Goal: Book appointment/travel/reservation

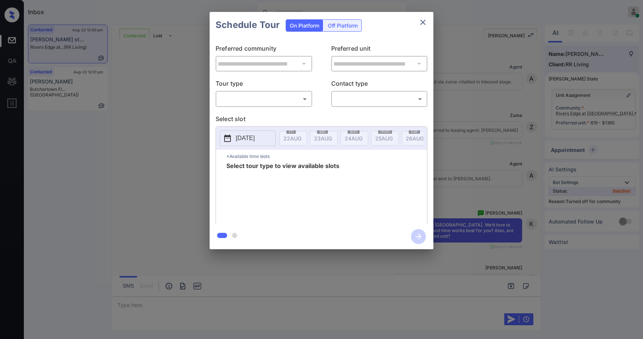
scroll to position [822, 0]
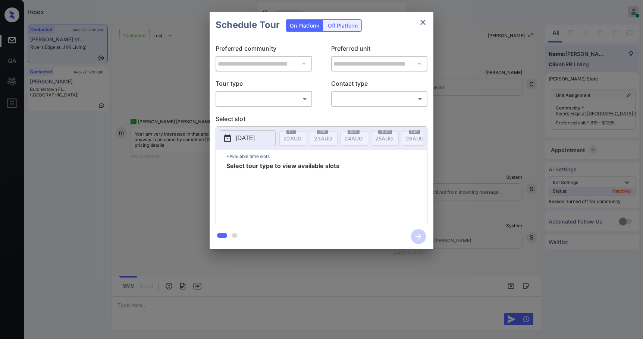
click at [253, 97] on body "Inbox Samantha Soliven Online Set yourself offline Set yourself on break Profil…" at bounding box center [321, 169] width 643 height 339
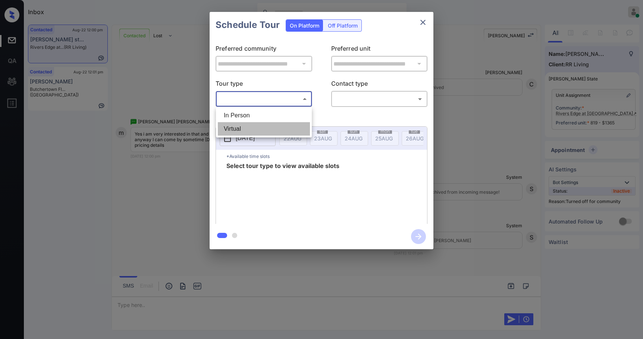
click at [260, 123] on li "Virtual" at bounding box center [264, 128] width 92 height 13
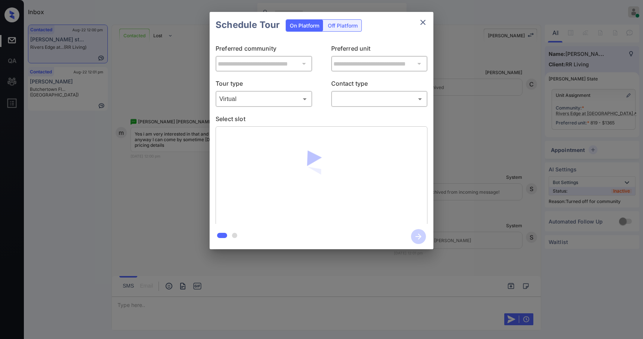
click at [264, 97] on body "Inbox Samantha Soliven Online Set yourself offline Set yourself on break Profil…" at bounding box center [321, 169] width 643 height 339
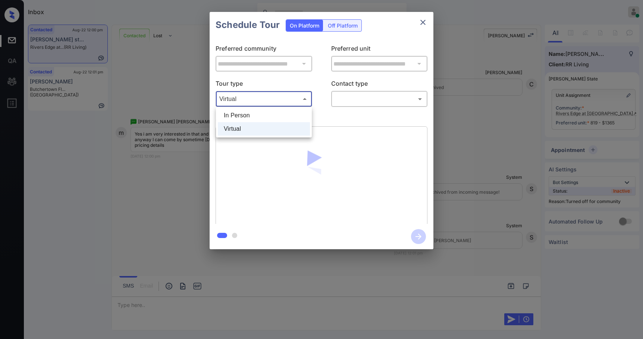
click at [253, 111] on li "In Person" at bounding box center [264, 115] width 92 height 13
type input "********"
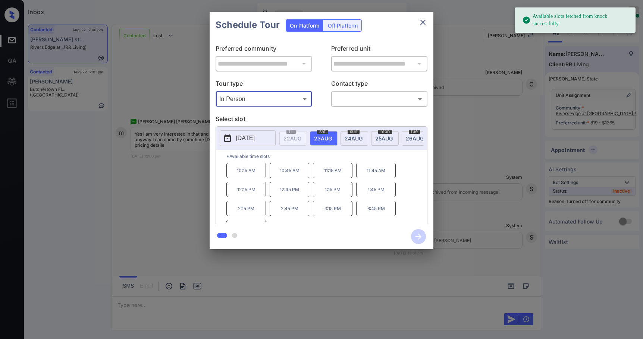
click at [256, 131] on button "2025-08-23" at bounding box center [248, 139] width 56 height 16
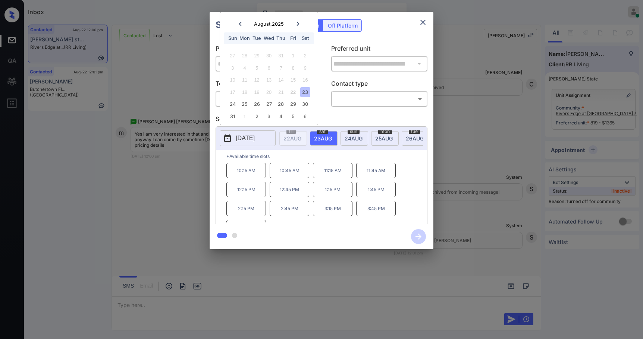
click at [423, 23] on icon "close" at bounding box center [422, 22] width 5 height 5
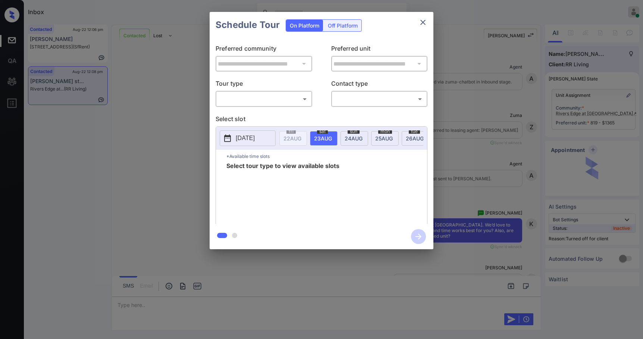
scroll to position [1322, 0]
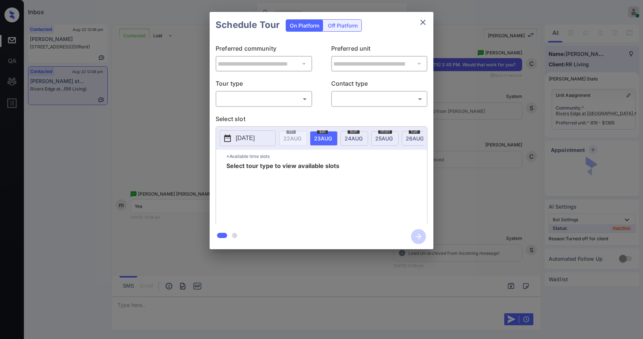
click at [291, 98] on body "Inbox Samantha Soliven Online Set yourself offline Set yourself on break Profil…" at bounding box center [321, 169] width 643 height 339
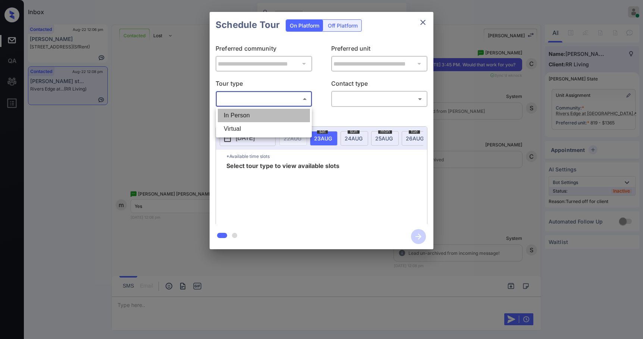
click at [276, 115] on li "In Person" at bounding box center [264, 115] width 92 height 13
type input "********"
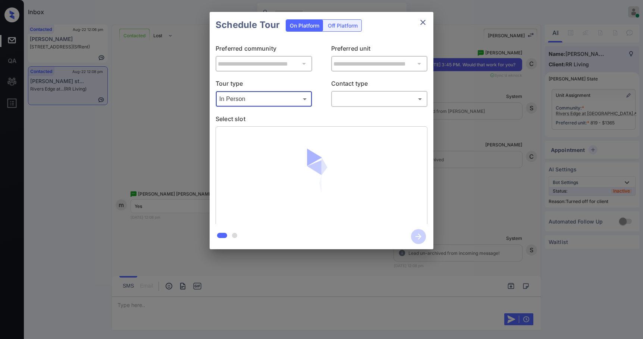
click at [357, 98] on body "Inbox Samantha Soliven Online Set yourself offline Set yourself on break Profil…" at bounding box center [321, 169] width 643 height 339
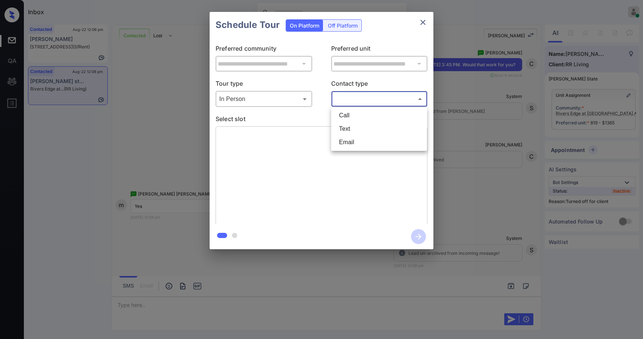
click at [362, 129] on li "Text" at bounding box center [379, 128] width 92 height 13
type input "****"
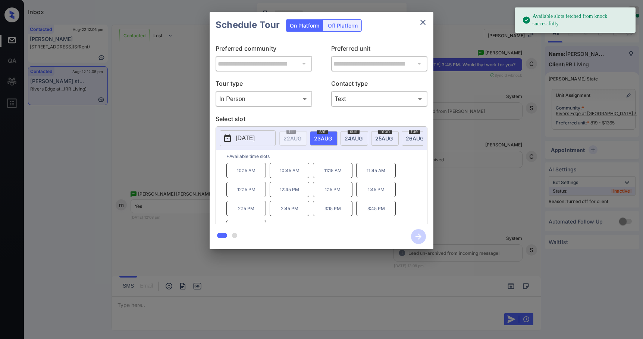
click at [251, 137] on p "2025-08-23" at bounding box center [245, 138] width 19 height 9
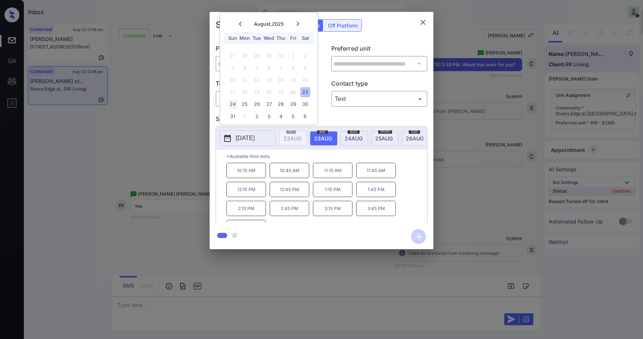
click at [233, 106] on div "24" at bounding box center [233, 104] width 10 height 10
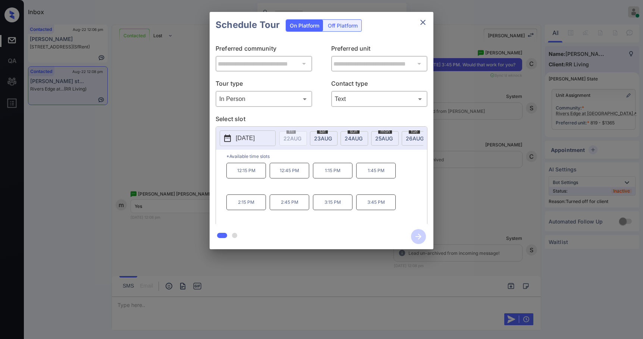
click at [376, 208] on p "3:45 PM" at bounding box center [376, 203] width 40 height 16
click at [417, 234] on icon "button" at bounding box center [418, 236] width 15 height 15
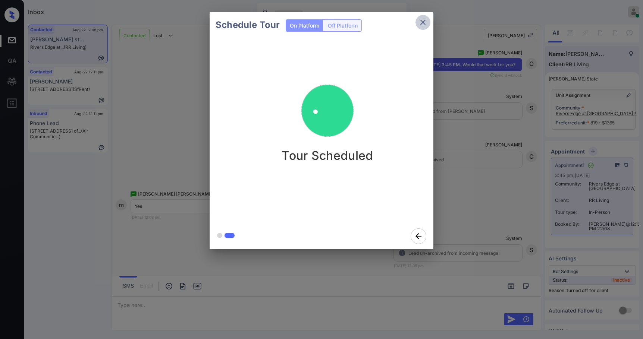
click at [424, 23] on icon "close" at bounding box center [422, 22] width 5 height 5
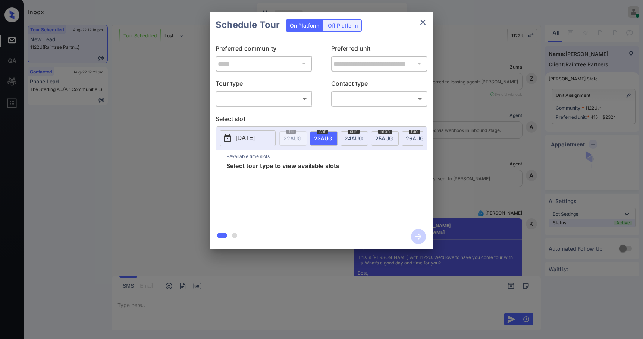
scroll to position [5824, 0]
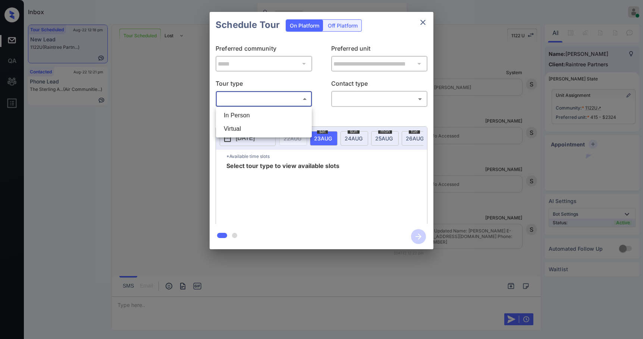
drag, startPoint x: 278, startPoint y: 98, endPoint x: 280, endPoint y: 116, distance: 17.6
click at [279, 98] on body "Inbox Samantha Soliven Online Set yourself offline Set yourself on break Profil…" at bounding box center [321, 169] width 643 height 339
click at [280, 116] on li "In Person" at bounding box center [264, 115] width 92 height 13
type input "********"
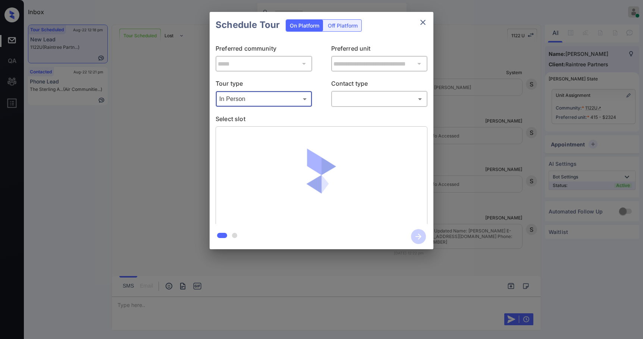
click at [350, 104] on body "Inbox Samantha Soliven Online Set yourself offline Set yourself on break Profil…" at bounding box center [321, 169] width 643 height 339
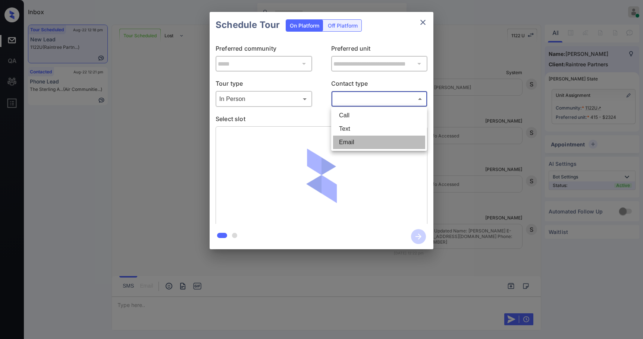
click at [352, 140] on li "Email" at bounding box center [379, 142] width 92 height 13
type input "*****"
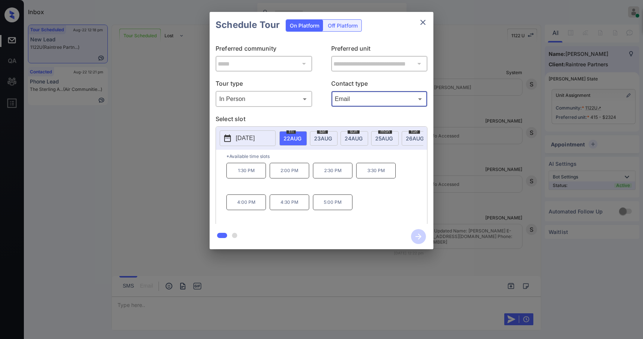
click at [337, 208] on p "5:00 PM" at bounding box center [333, 203] width 40 height 16
click at [416, 234] on icon "button" at bounding box center [418, 236] width 15 height 15
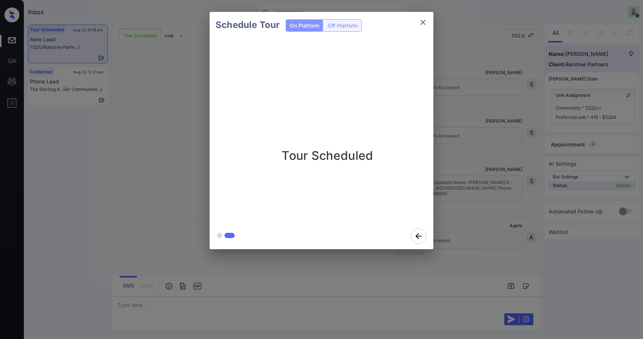
scroll to position [5971, 0]
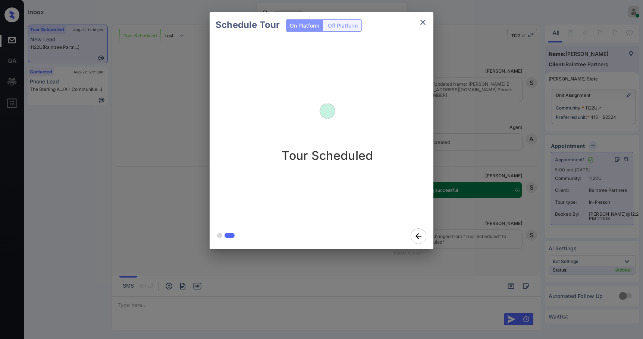
click at [425, 22] on icon "close" at bounding box center [423, 22] width 9 height 9
